Goal: Transaction & Acquisition: Purchase product/service

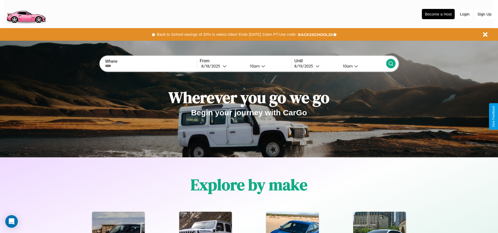
scroll to position [109, 0]
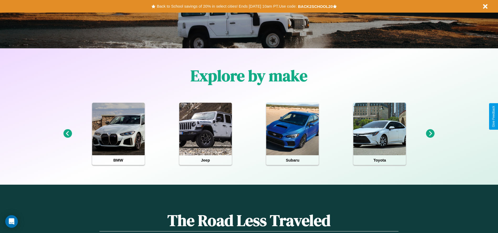
click at [430, 134] on icon at bounding box center [430, 133] width 9 height 9
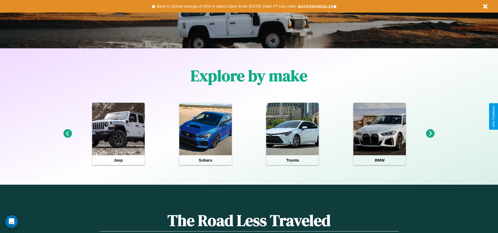
click at [430, 134] on icon at bounding box center [430, 133] width 9 height 9
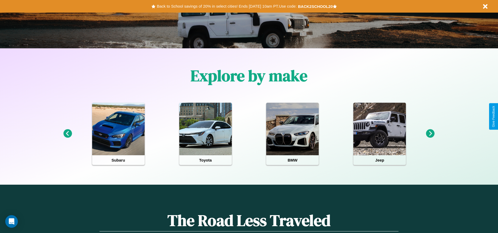
click at [67, 134] on icon at bounding box center [67, 133] width 9 height 9
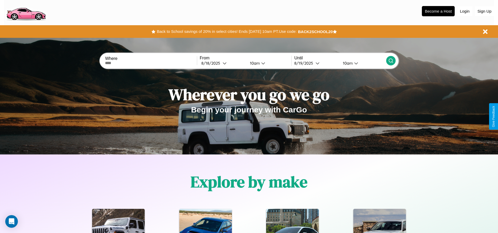
scroll to position [0, 0]
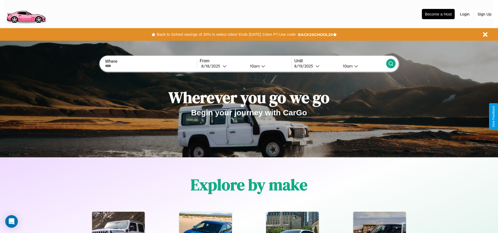
click at [151, 66] on input "text" at bounding box center [151, 66] width 92 height 4
type input "**********"
click at [222, 66] on div "[DATE]" at bounding box center [211, 65] width 21 height 5
select select "*"
select select "****"
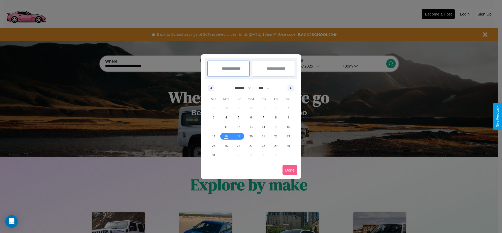
click at [240, 88] on select "******* ******** ***** ***** *** **** **** ****** ********* ******* ******** **…" at bounding box center [242, 88] width 22 height 9
click at [250, 136] on span "20" at bounding box center [250, 135] width 3 height 9
type input "**********"
click at [226, 145] on span "25" at bounding box center [225, 145] width 3 height 9
type input "**********"
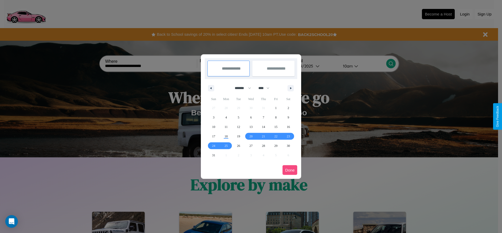
click at [290, 170] on button "Done" at bounding box center [289, 170] width 15 height 10
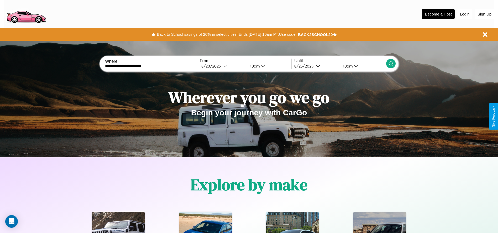
click at [390, 63] on icon at bounding box center [390, 63] width 5 height 5
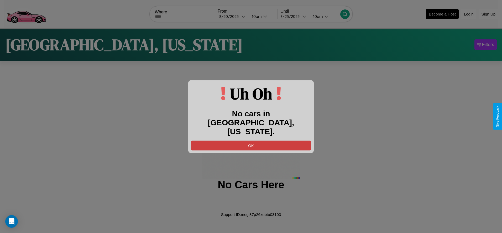
click at [251, 141] on button "OK" at bounding box center [251, 145] width 120 height 10
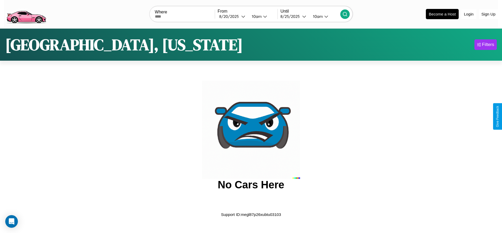
click at [26, 13] on img at bounding box center [26, 14] width 44 height 22
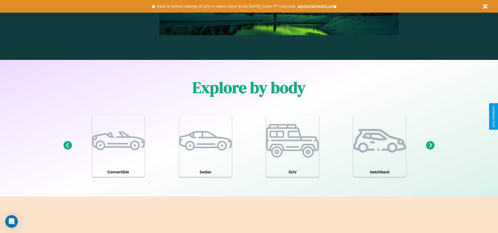
scroll to position [458, 0]
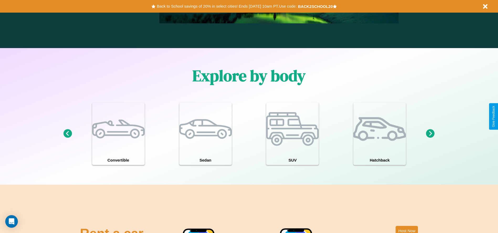
click at [430, 134] on icon at bounding box center [430, 133] width 9 height 9
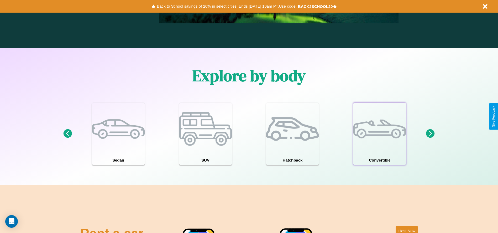
click at [379, 134] on div at bounding box center [379, 129] width 52 height 52
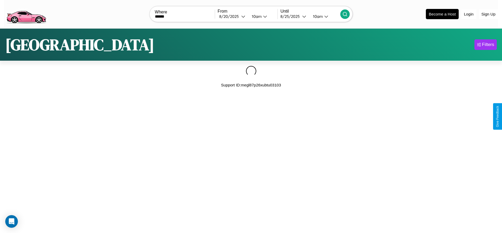
type input "******"
click at [345, 14] on icon at bounding box center [344, 14] width 5 height 5
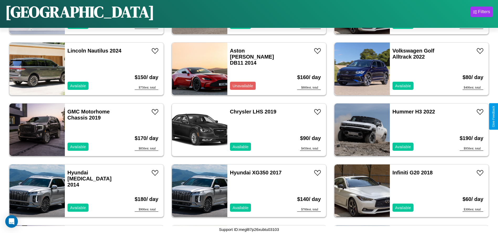
scroll to position [2127, 0]
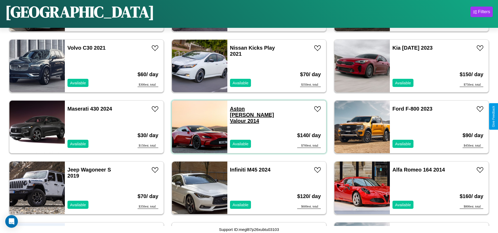
click at [244, 109] on link "Aston [PERSON_NAME] Valour 2014" at bounding box center [252, 115] width 44 height 18
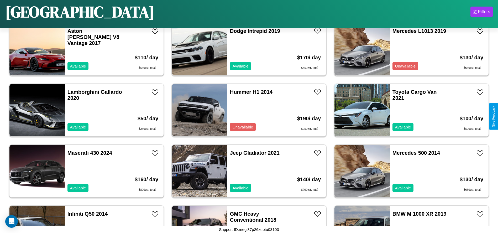
scroll to position [1276, 0]
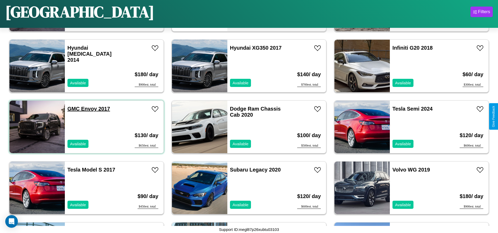
click at [73, 109] on link "GMC Envoy 2017" at bounding box center [88, 109] width 42 height 6
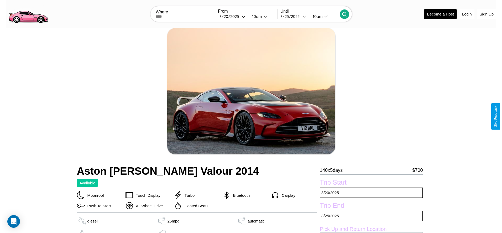
scroll to position [76, 0]
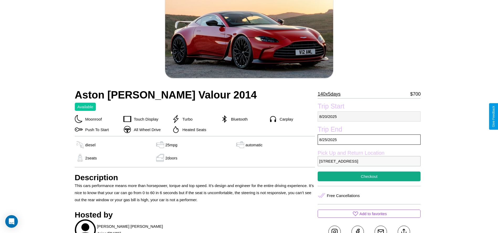
click at [369, 116] on p "8 / 20 / 2025" at bounding box center [368, 116] width 103 height 10
select select "*"
select select "****"
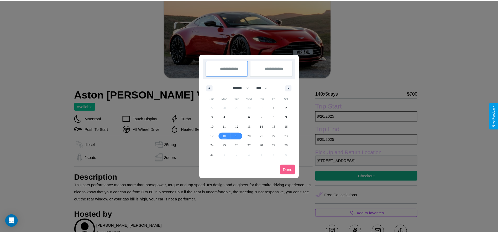
scroll to position [0, 0]
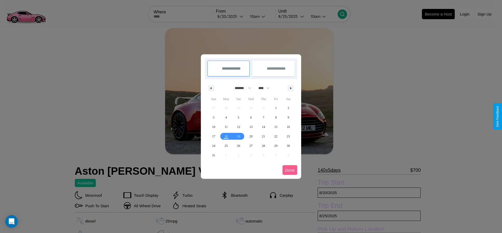
click at [230, 16] on div at bounding box center [251, 116] width 502 height 233
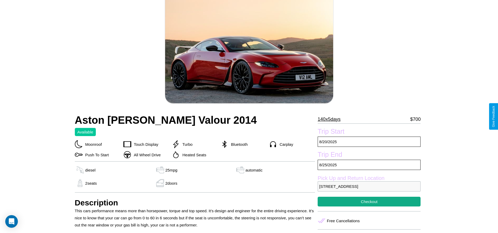
scroll to position [54, 0]
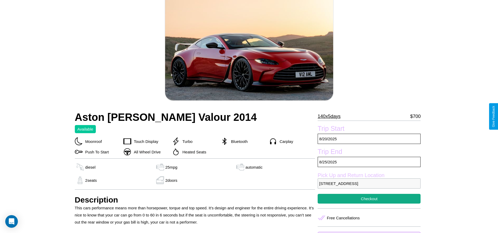
click at [331, 116] on p "140 x 5 days" at bounding box center [328, 116] width 23 height 8
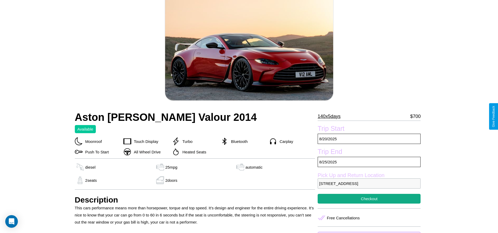
click at [331, 116] on p "140 x 5 days" at bounding box center [328, 116] width 23 height 8
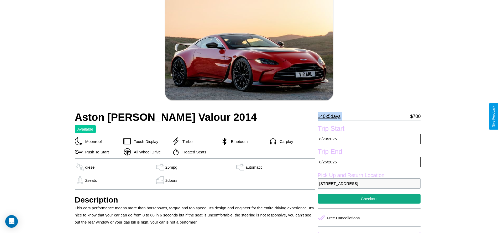
click at [331, 116] on p "140 x 5 days" at bounding box center [328, 116] width 23 height 8
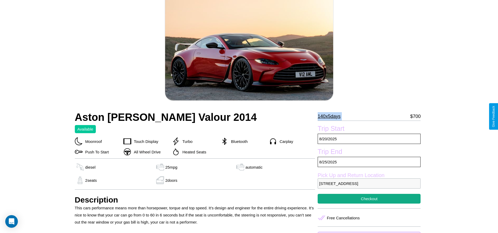
click at [331, 116] on p "140 x 5 days" at bounding box center [328, 116] width 23 height 8
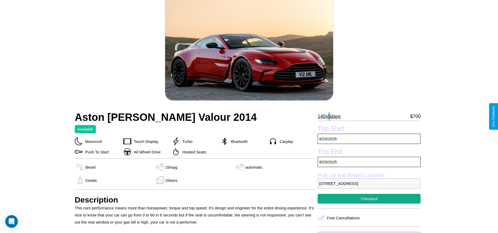
click at [331, 116] on p "140 x 5 days" at bounding box center [328, 116] width 23 height 8
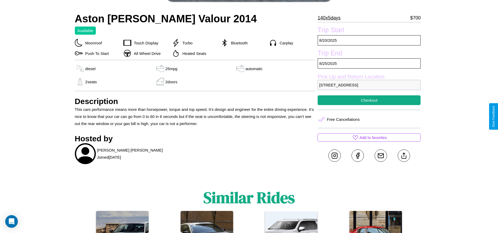
scroll to position [136, 0]
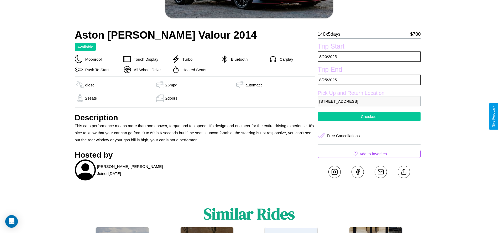
click at [369, 116] on button "Checkout" at bounding box center [368, 116] width 103 height 10
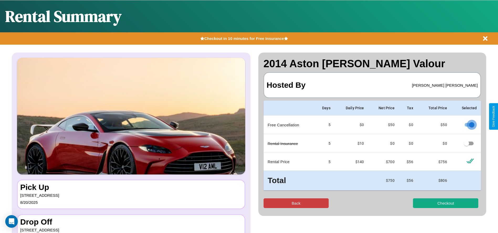
click at [296, 203] on button "Back" at bounding box center [295, 203] width 65 height 10
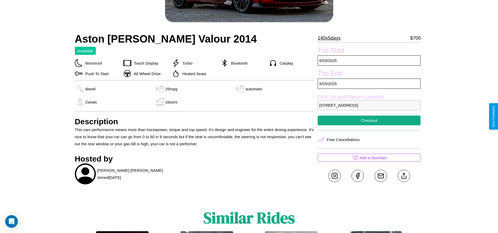
scroll to position [136, 0]
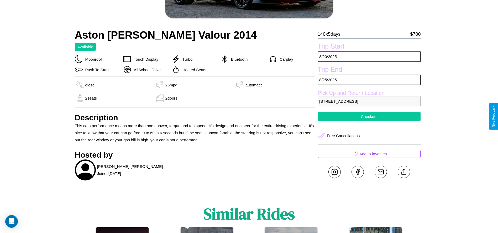
click at [369, 116] on button "Checkout" at bounding box center [368, 116] width 103 height 10
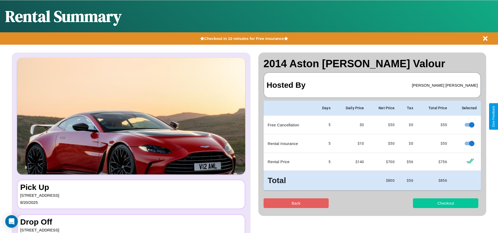
click at [445, 203] on button "Checkout" at bounding box center [445, 203] width 65 height 10
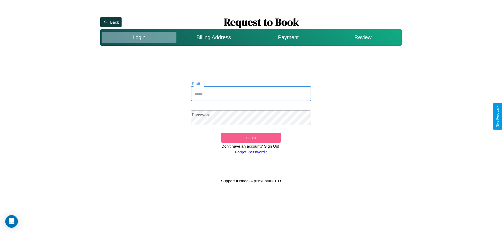
click at [251, 94] on input "Email" at bounding box center [251, 93] width 120 height 15
type input "**********"
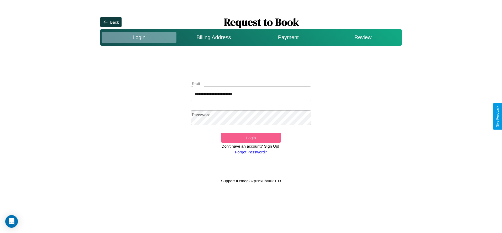
click at [250, 152] on link "Forgot Password?" at bounding box center [251, 152] width 32 height 4
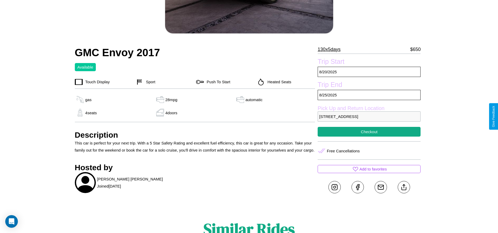
scroll to position [136, 0]
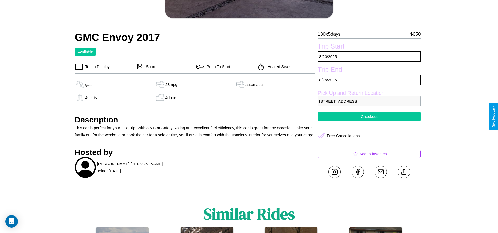
click at [369, 116] on button "Checkout" at bounding box center [368, 116] width 103 height 10
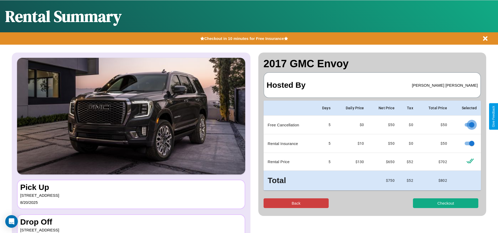
click at [296, 203] on button "Back" at bounding box center [295, 203] width 65 height 10
